Goal: Transaction & Acquisition: Purchase product/service

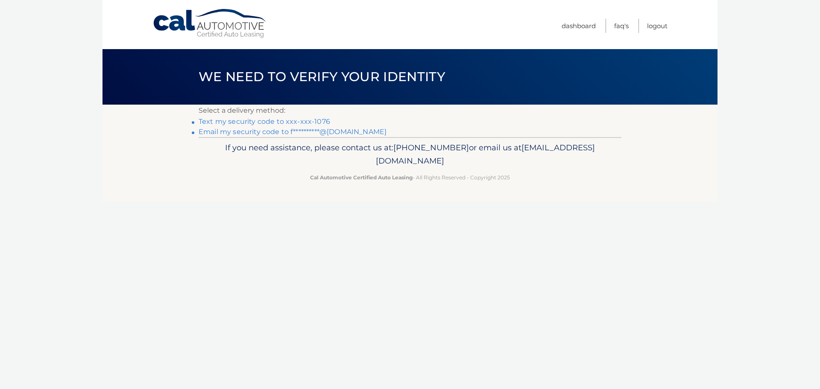
click at [310, 120] on link "Text my security code to xxx-xxx-1076" at bounding box center [265, 121] width 132 height 8
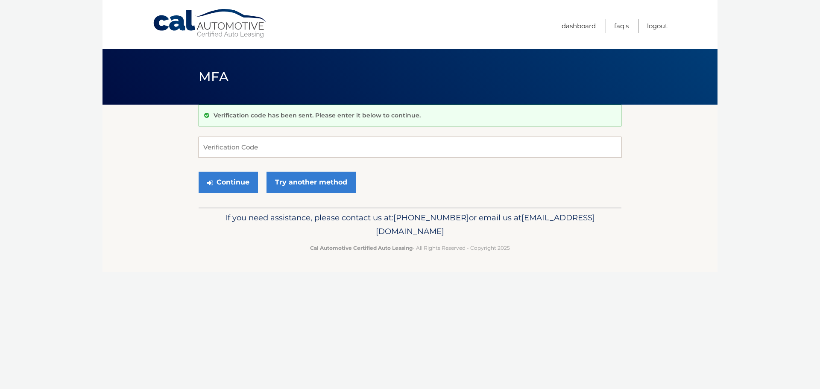
click at [264, 147] on input "Verification Code" at bounding box center [410, 147] width 423 height 21
type input "988738"
click at [231, 179] on button "Continue" at bounding box center [228, 182] width 59 height 21
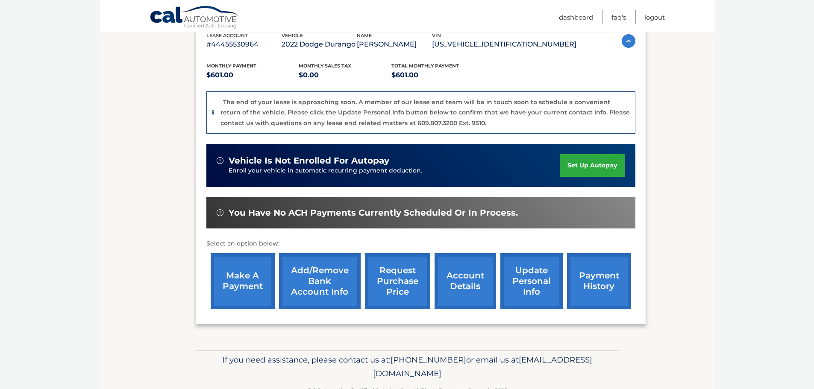
scroll to position [157, 0]
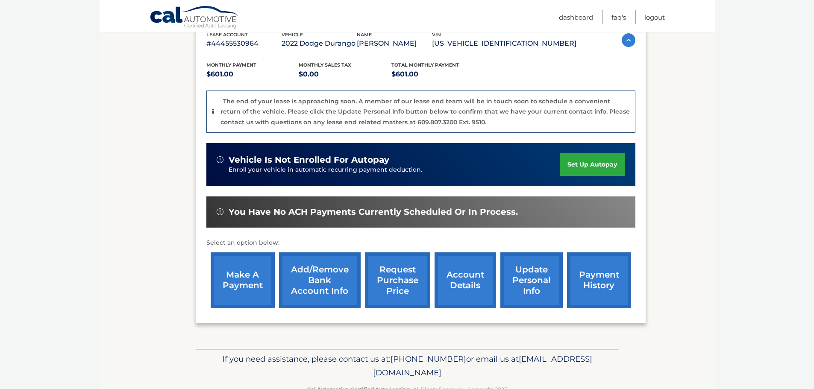
click at [235, 279] on link "make a payment" at bounding box center [243, 280] width 64 height 56
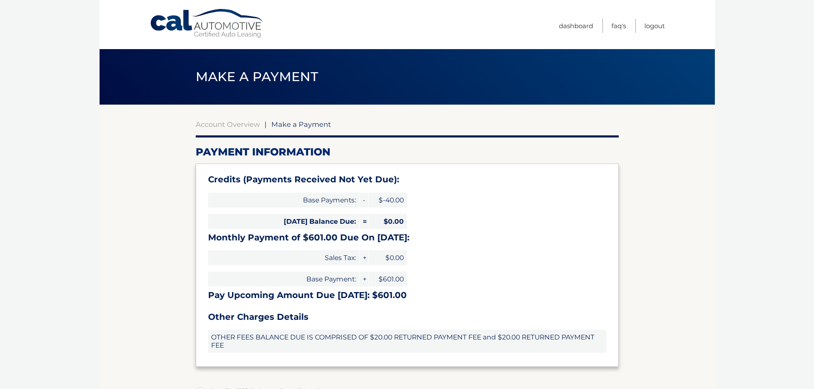
select select "MGIyNmE0OTUtOGZkYi00NTQyLWEyYzAtYzJjZjczYjY3MTk2"
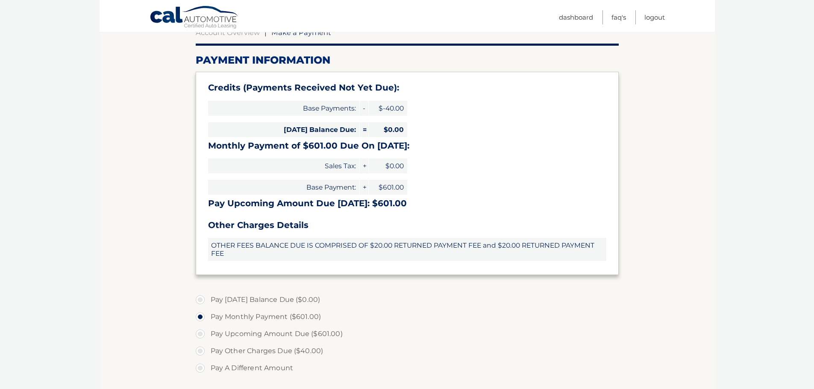
scroll to position [93, 0]
click at [201, 369] on label "Pay A Different Amount" at bounding box center [407, 367] width 423 height 17
click at [201, 369] on input "Pay A Different Amount" at bounding box center [203, 366] width 9 height 14
radio input "true"
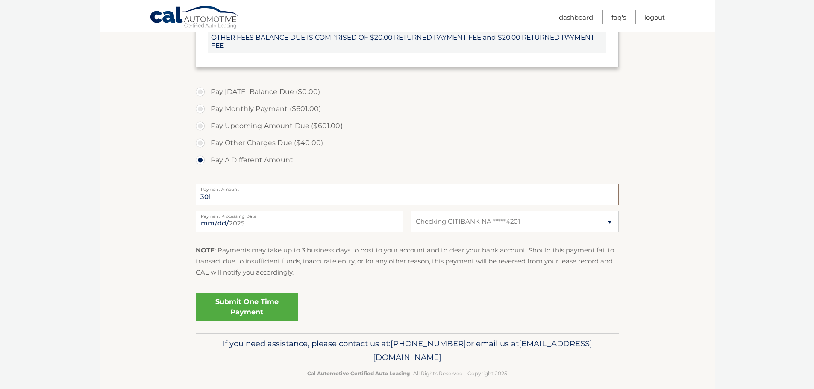
type input "301"
click at [252, 308] on link "Submit One Time Payment" at bounding box center [247, 306] width 103 height 27
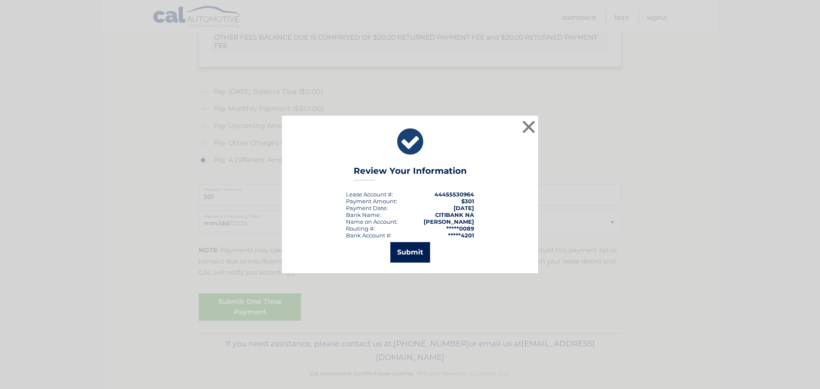
click at [410, 252] on button "Submit" at bounding box center [410, 252] width 40 height 21
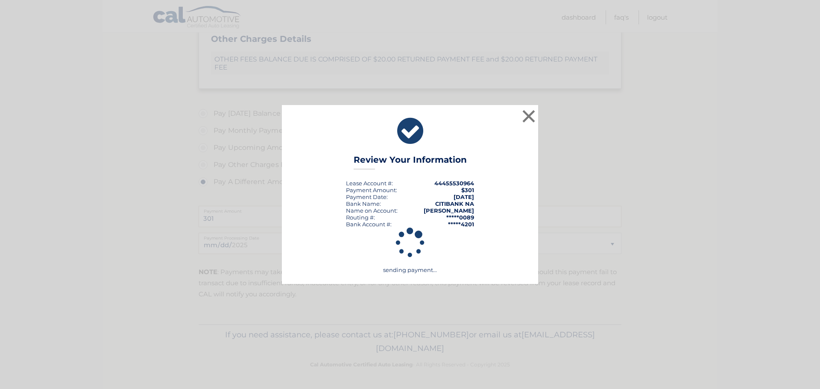
scroll to position [278, 0]
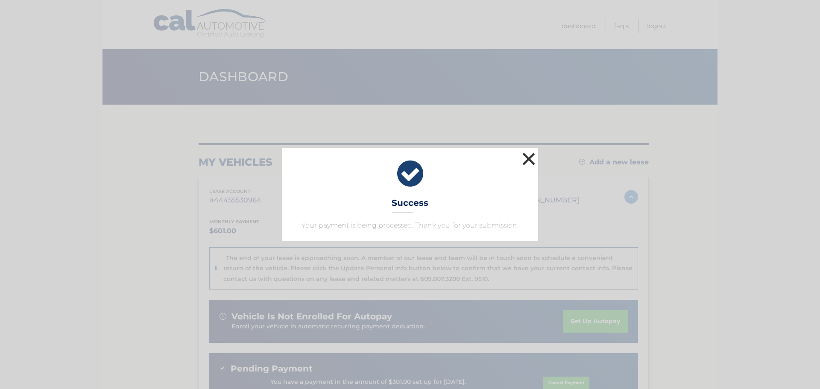
click at [533, 163] on button "×" at bounding box center [528, 158] width 17 height 17
